Goal: Communication & Community: Answer question/provide support

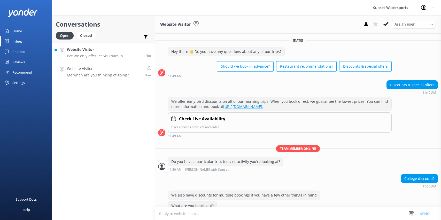
scroll to position [339, 0]
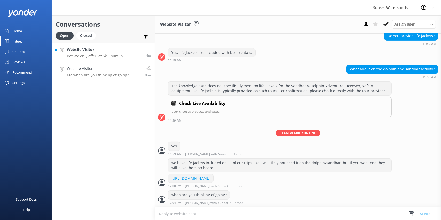
click at [137, 56] on p "Bot: We only offer Jet Ski Tours in [GEOGRAPHIC_DATA] due to local marine sanct…" at bounding box center [104, 56] width 75 height 5
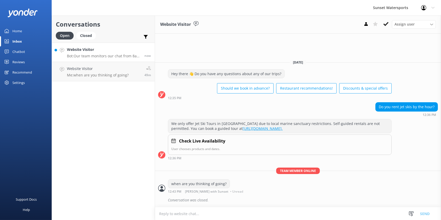
drag, startPoint x: 115, startPoint y: 49, endPoint x: 110, endPoint y: 49, distance: 4.9
click at [115, 49] on h4 "Website Visitor" at bounding box center [104, 50] width 74 height 6
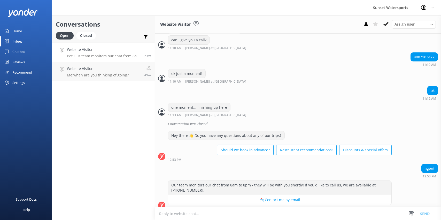
scroll to position [357, 0]
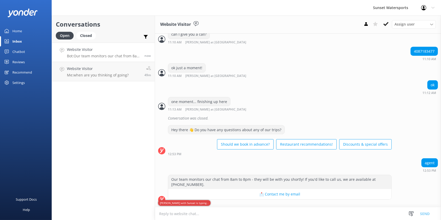
type textarea "h"
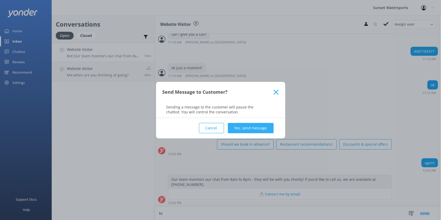
type textarea "hi"
click at [268, 130] on button "Yes, send message" at bounding box center [251, 128] width 46 height 10
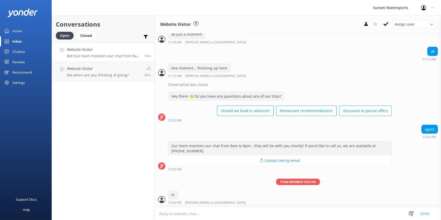
scroll to position [402, 0]
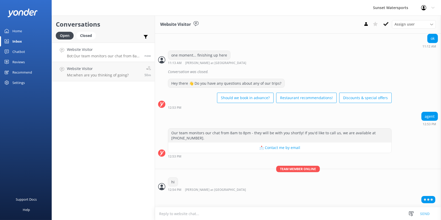
click at [266, 216] on textarea at bounding box center [298, 214] width 286 height 13
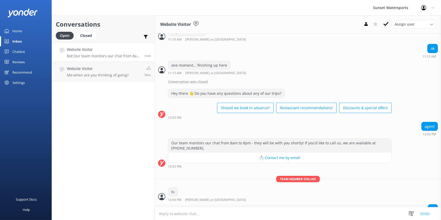
scroll to position [407, 0]
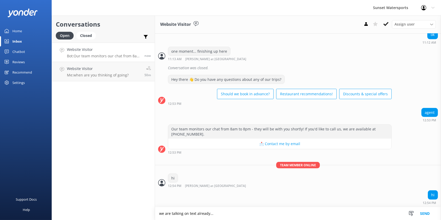
type textarea "we are talking on text already..."
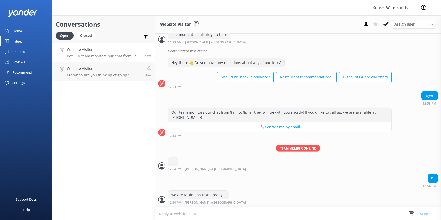
scroll to position [424, 0]
click at [125, 52] on h4 "Website Visitor" at bounding box center [104, 50] width 75 height 6
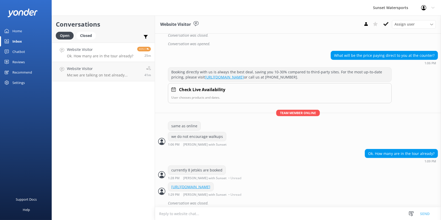
scroll to position [401, 0]
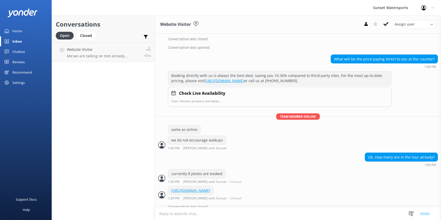
scroll to position [401, 0]
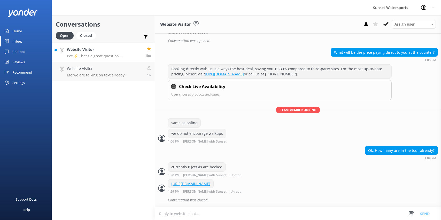
click at [116, 52] on h4 "Website Visitor" at bounding box center [104, 50] width 75 height 6
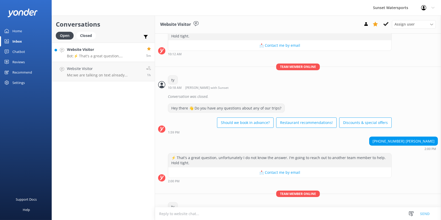
scroll to position [82, 0]
